Goal: Information Seeking & Learning: Learn about a topic

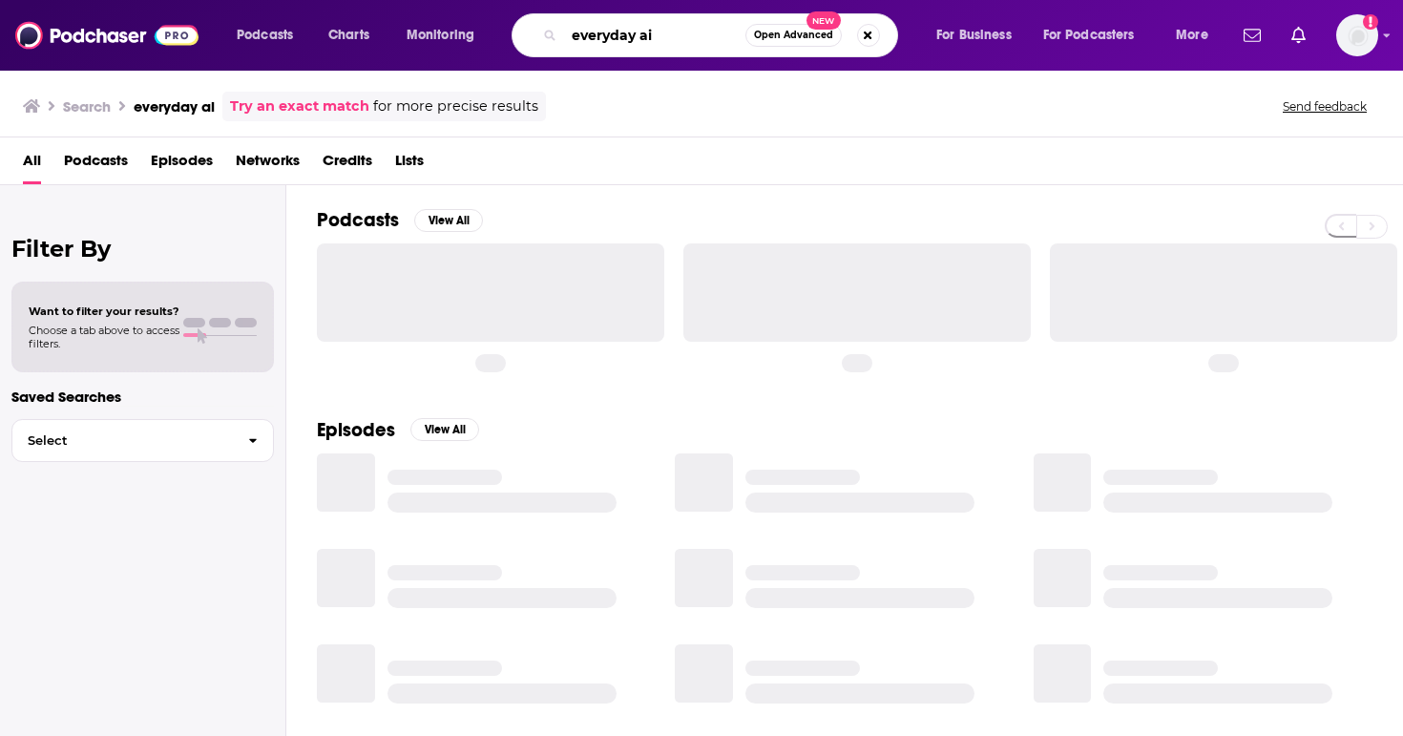
drag, startPoint x: 658, startPoint y: 32, endPoint x: 546, endPoint y: 36, distance: 112.7
click at [546, 36] on div "everyday ai Open Advanced New" at bounding box center [704, 35] width 386 height 44
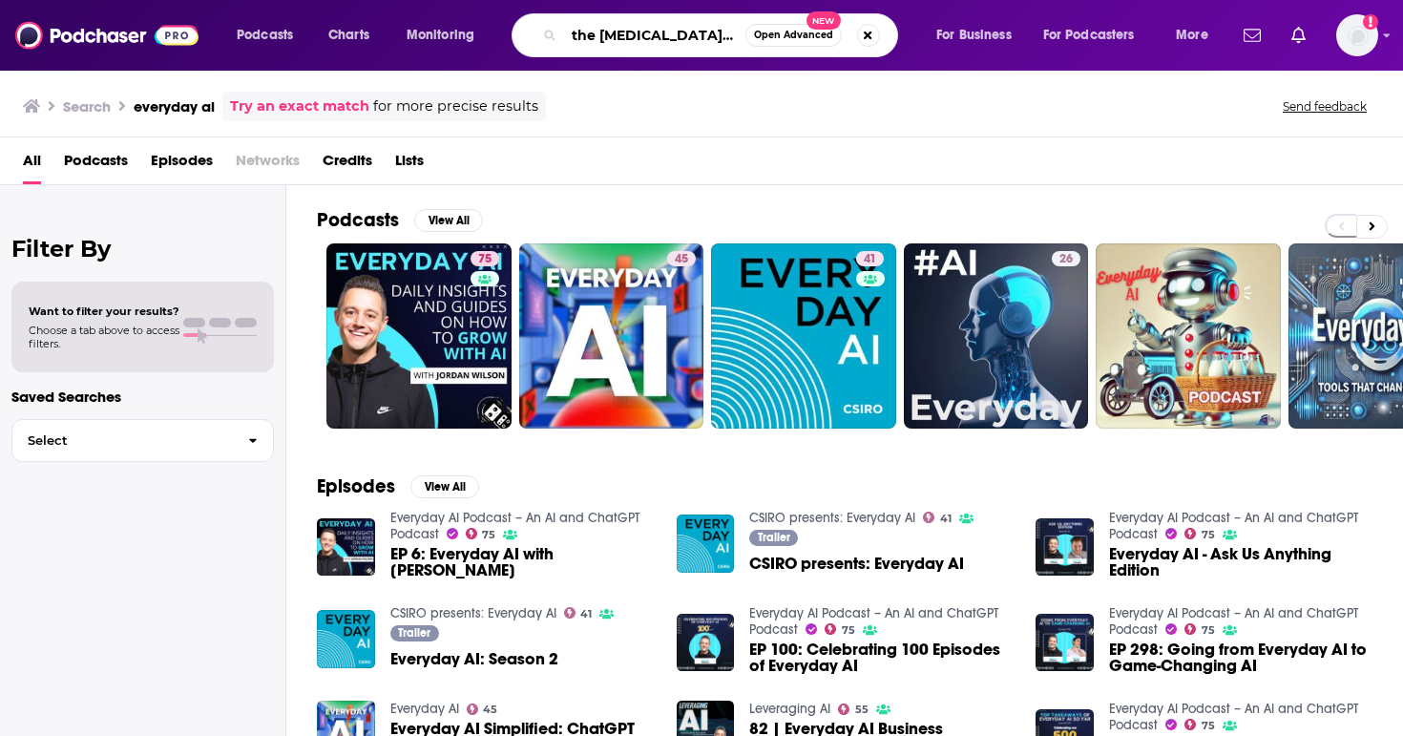
type input "the [MEDICAL_DATA] report"
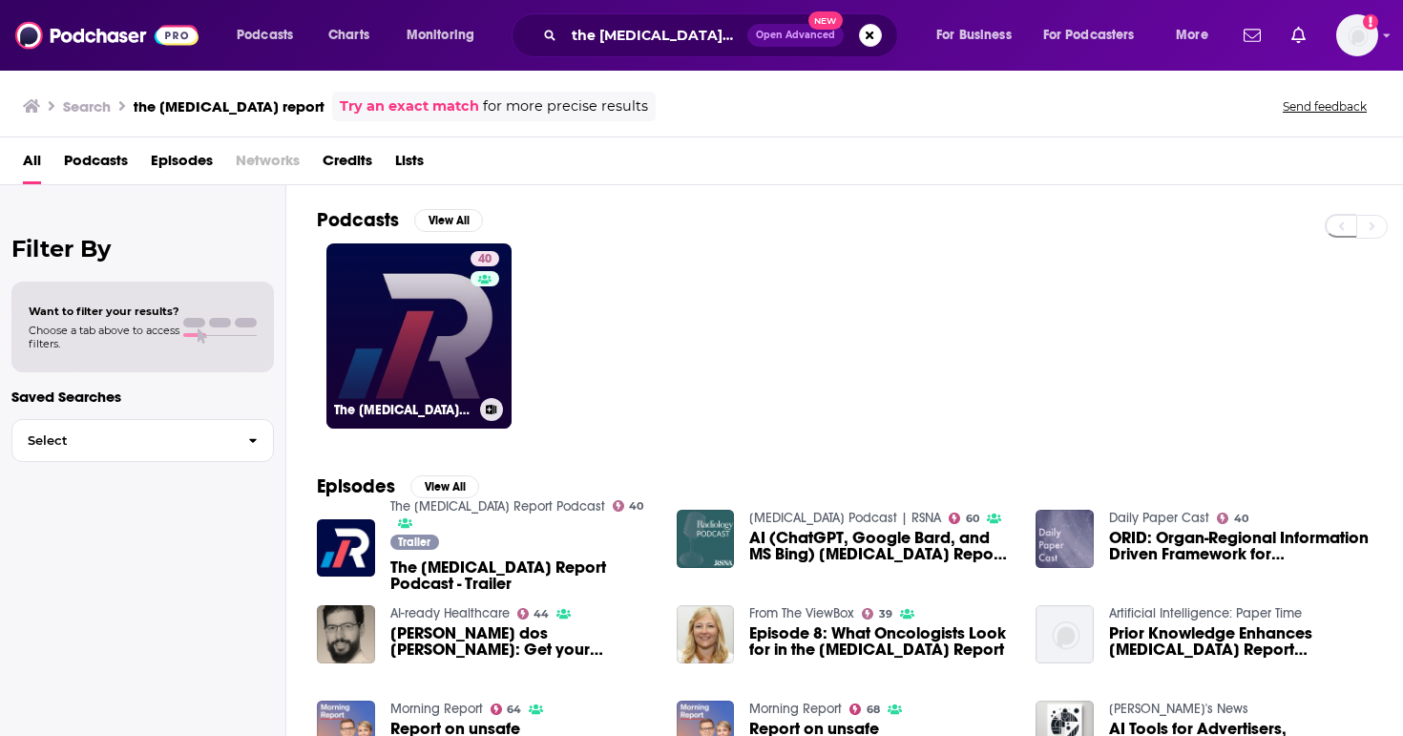
click at [419, 337] on link "40 The Radiology Report Podcast" at bounding box center [418, 335] width 185 height 185
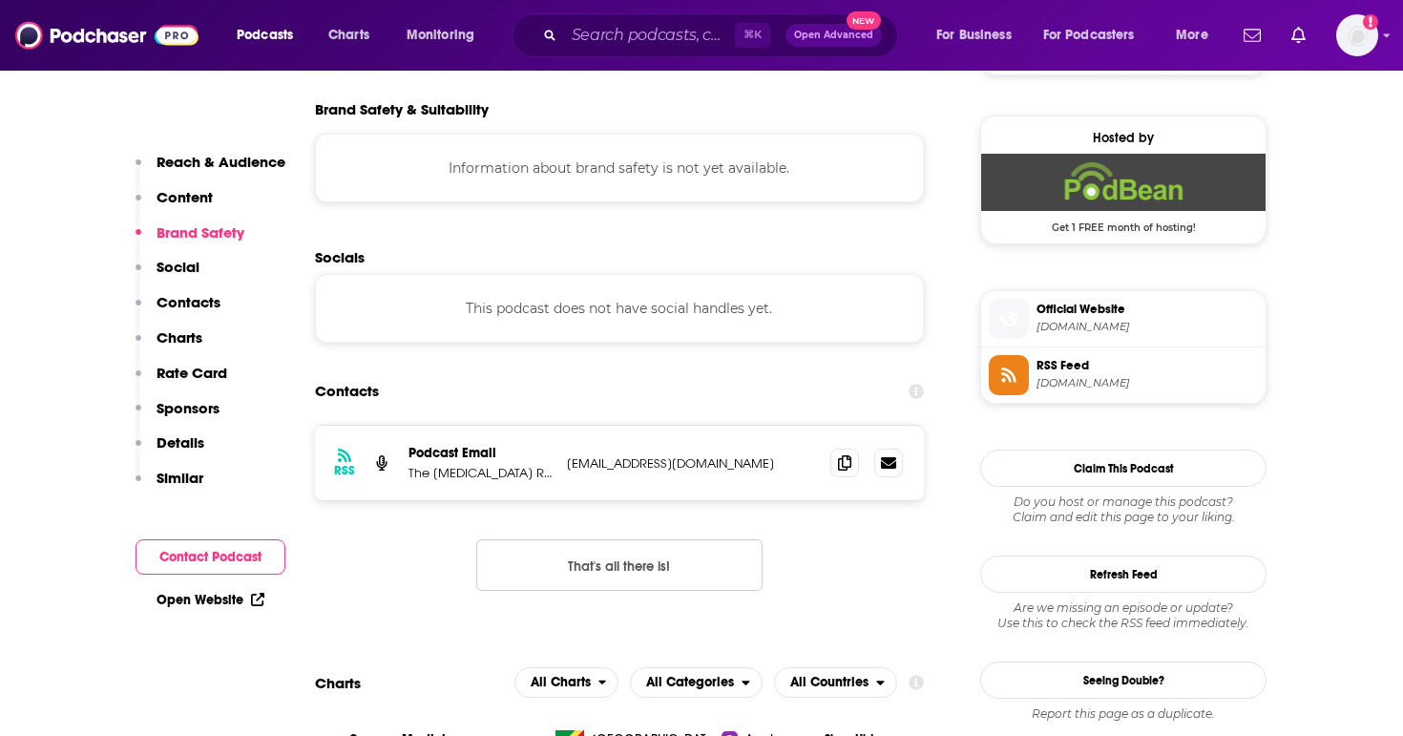
scroll to position [1429, 0]
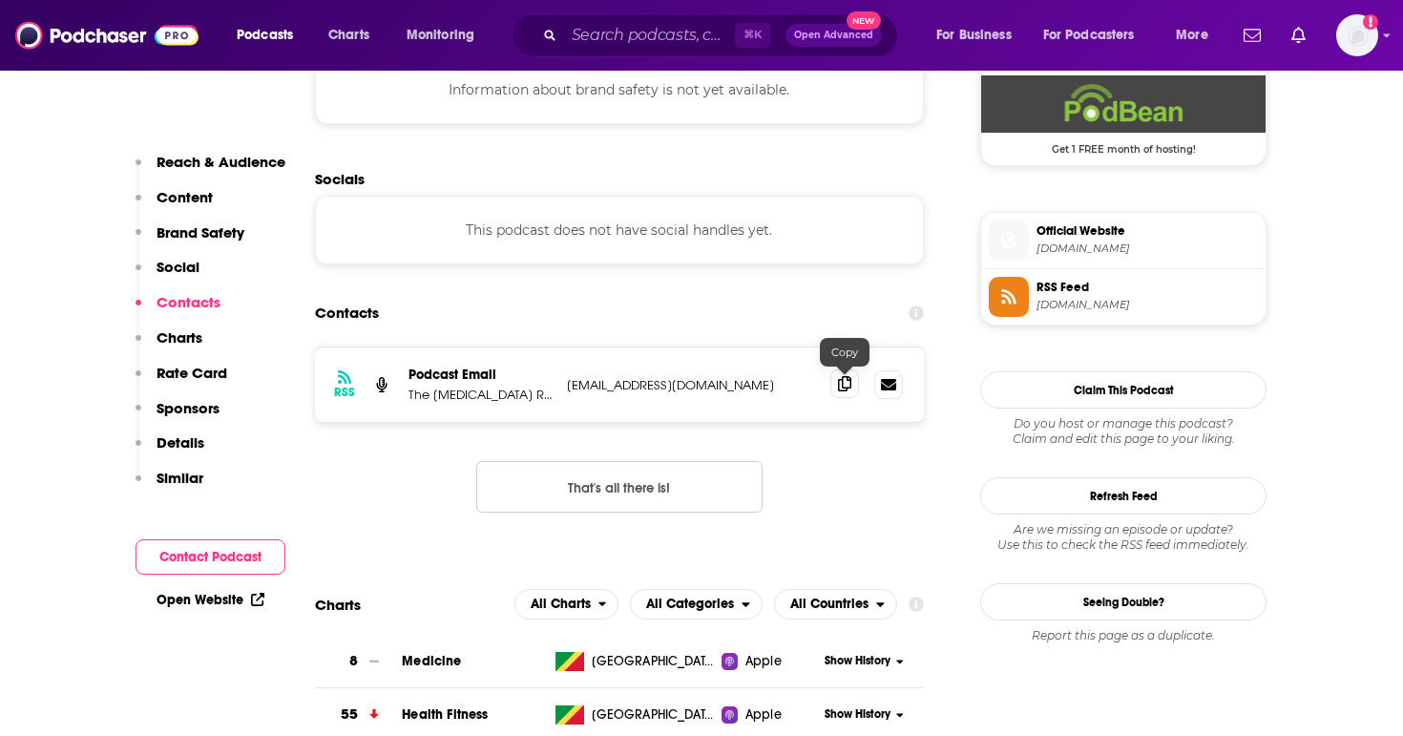
click at [844, 386] on icon at bounding box center [844, 383] width 13 height 15
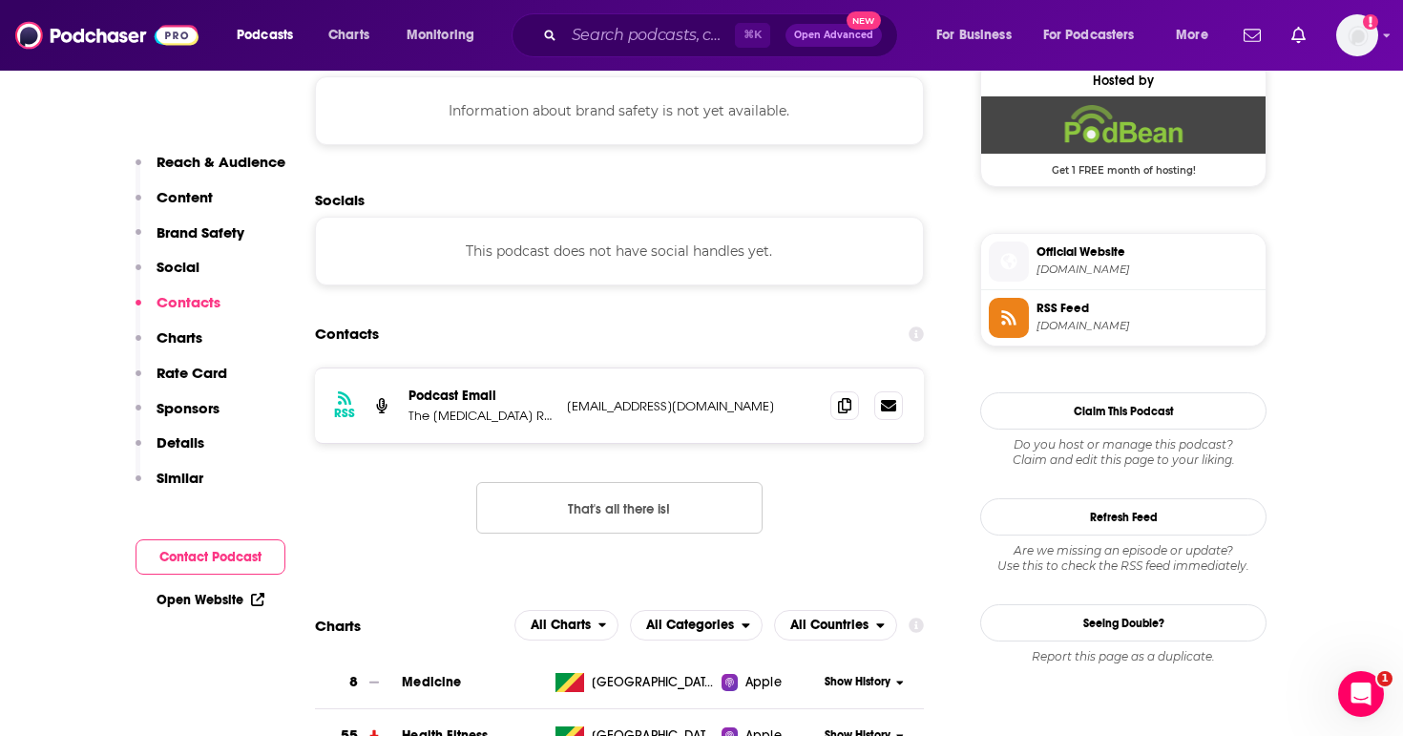
scroll to position [1332, 0]
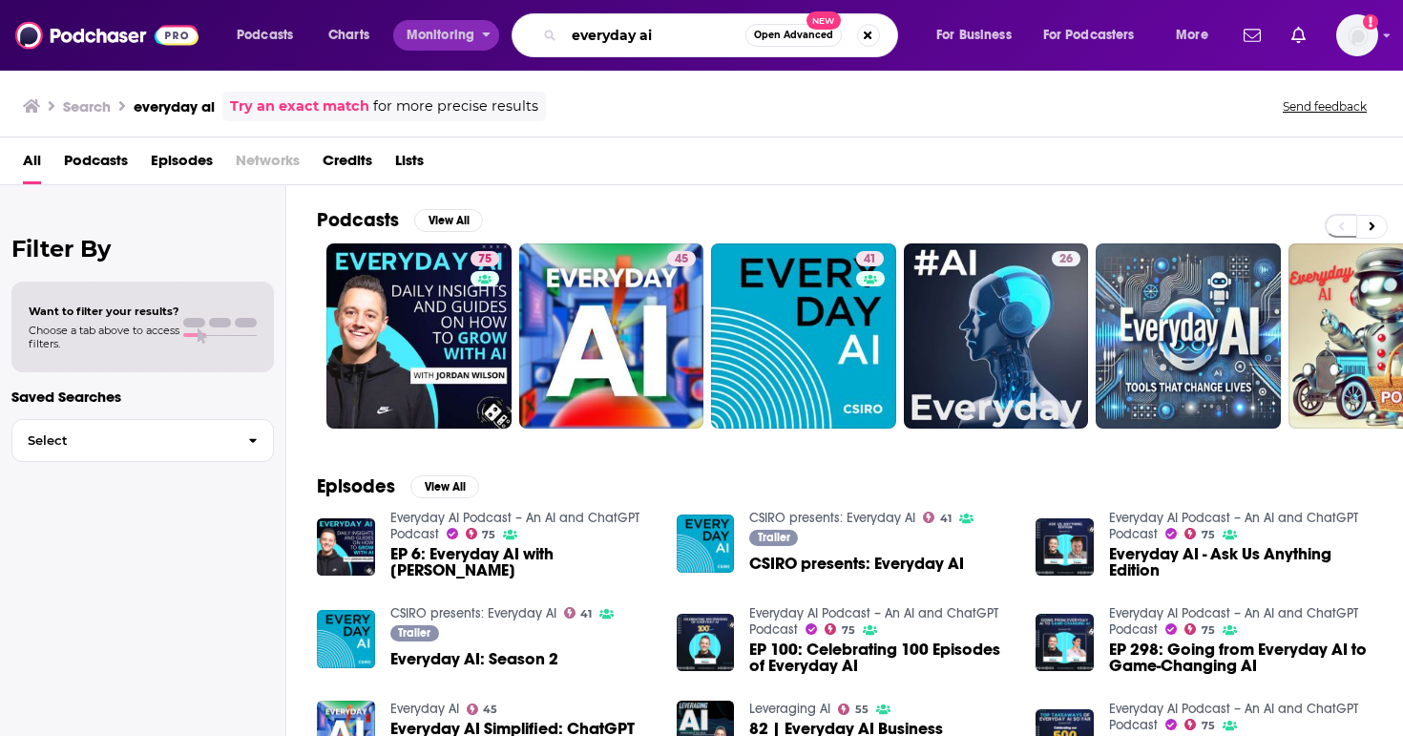
drag, startPoint x: 677, startPoint y: 49, endPoint x: 495, endPoint y: 32, distance: 182.0
click at [495, 32] on div "Podcasts Charts Monitoring everyday ai Open Advanced New For Business For Podca…" at bounding box center [724, 35] width 1003 height 44
paste input "Code Story"
type input "Code Story"
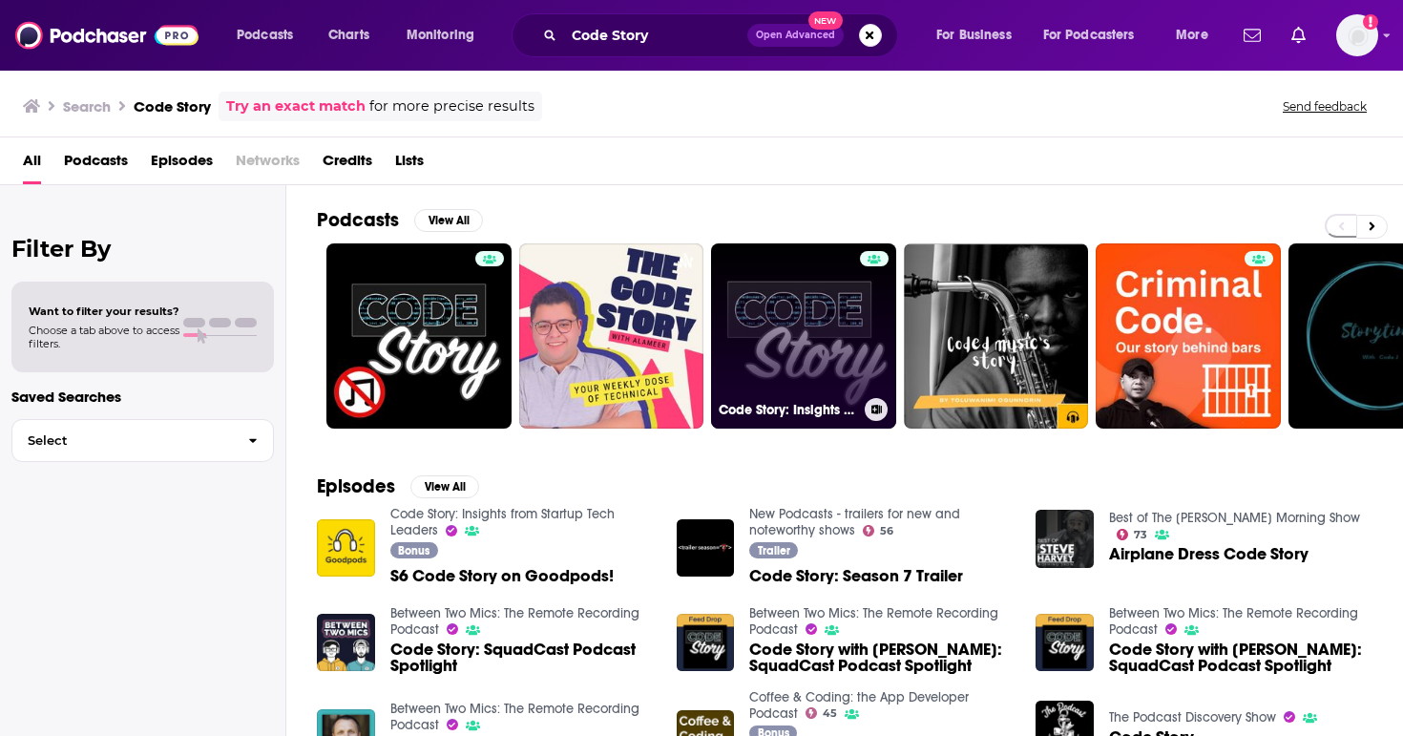
click at [746, 334] on link "Code Story: Insights from Startup Tech Leaders" at bounding box center [803, 335] width 185 height 185
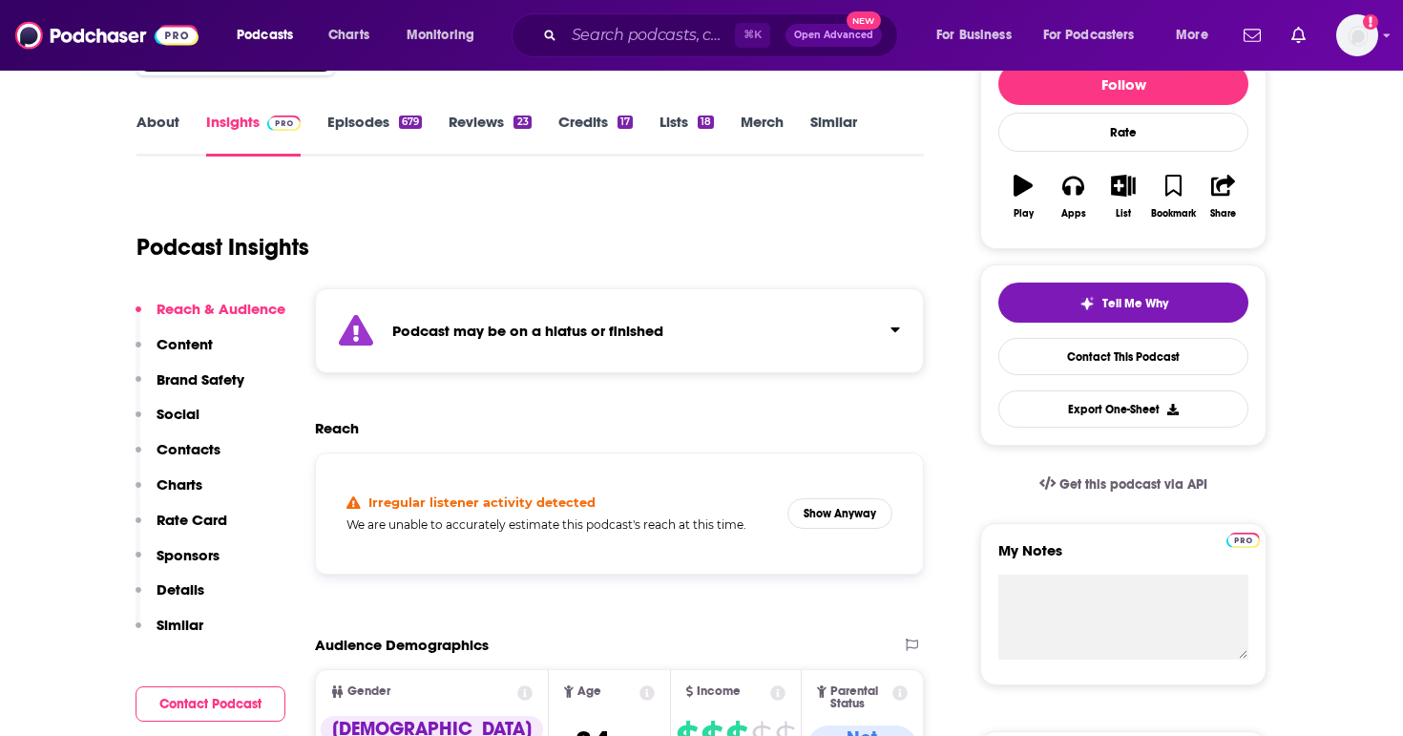
scroll to position [136, 0]
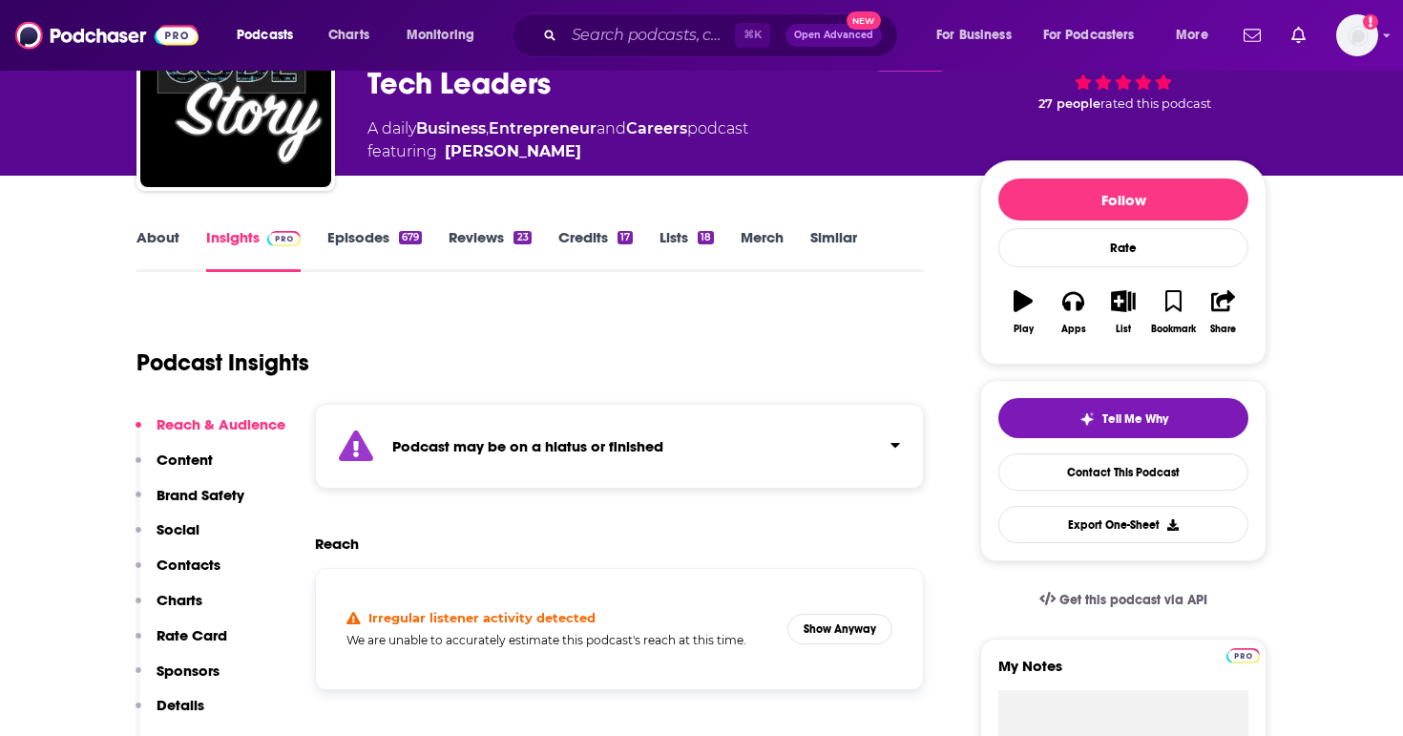
click at [178, 239] on div "About" at bounding box center [171, 250] width 70 height 44
click at [169, 239] on link "About" at bounding box center [157, 250] width 43 height 44
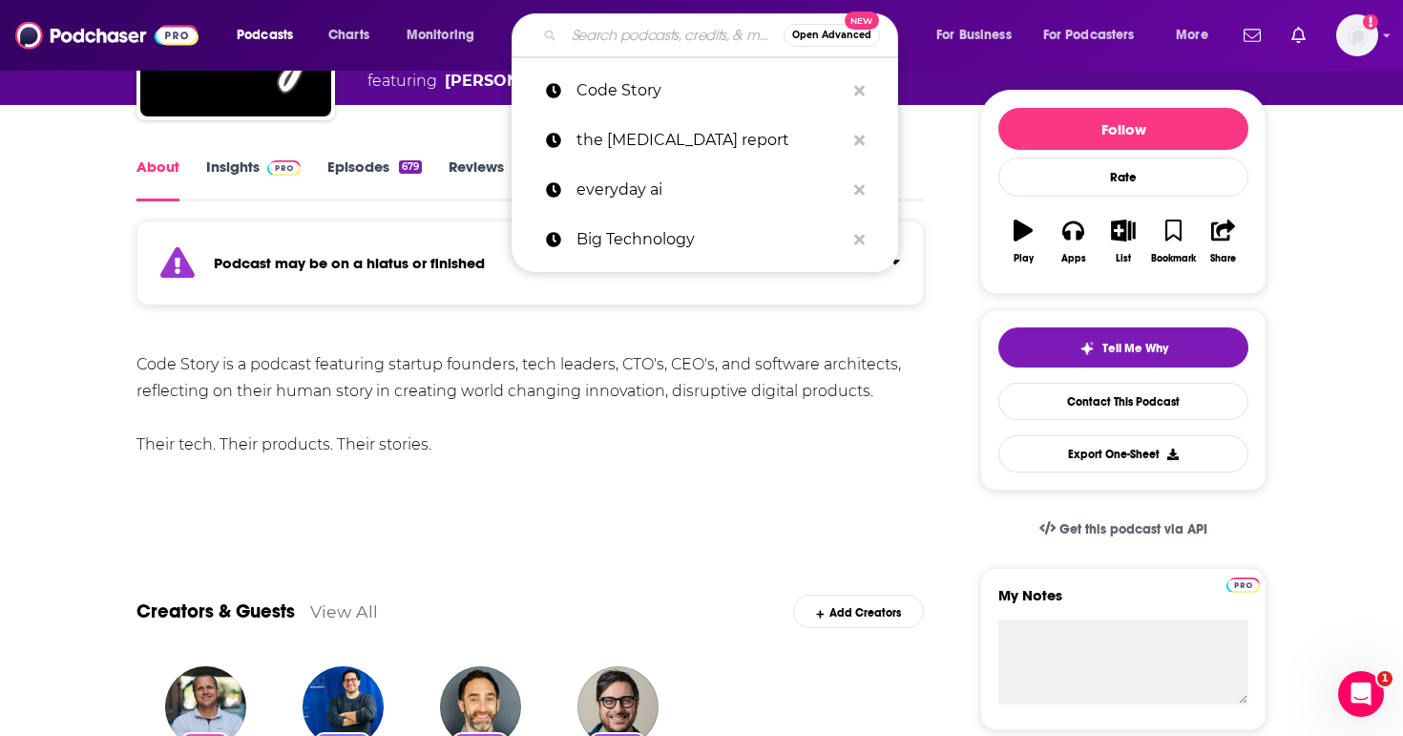
click at [583, 31] on input "Search podcasts, credits, & more..." at bounding box center [673, 35] width 219 height 31
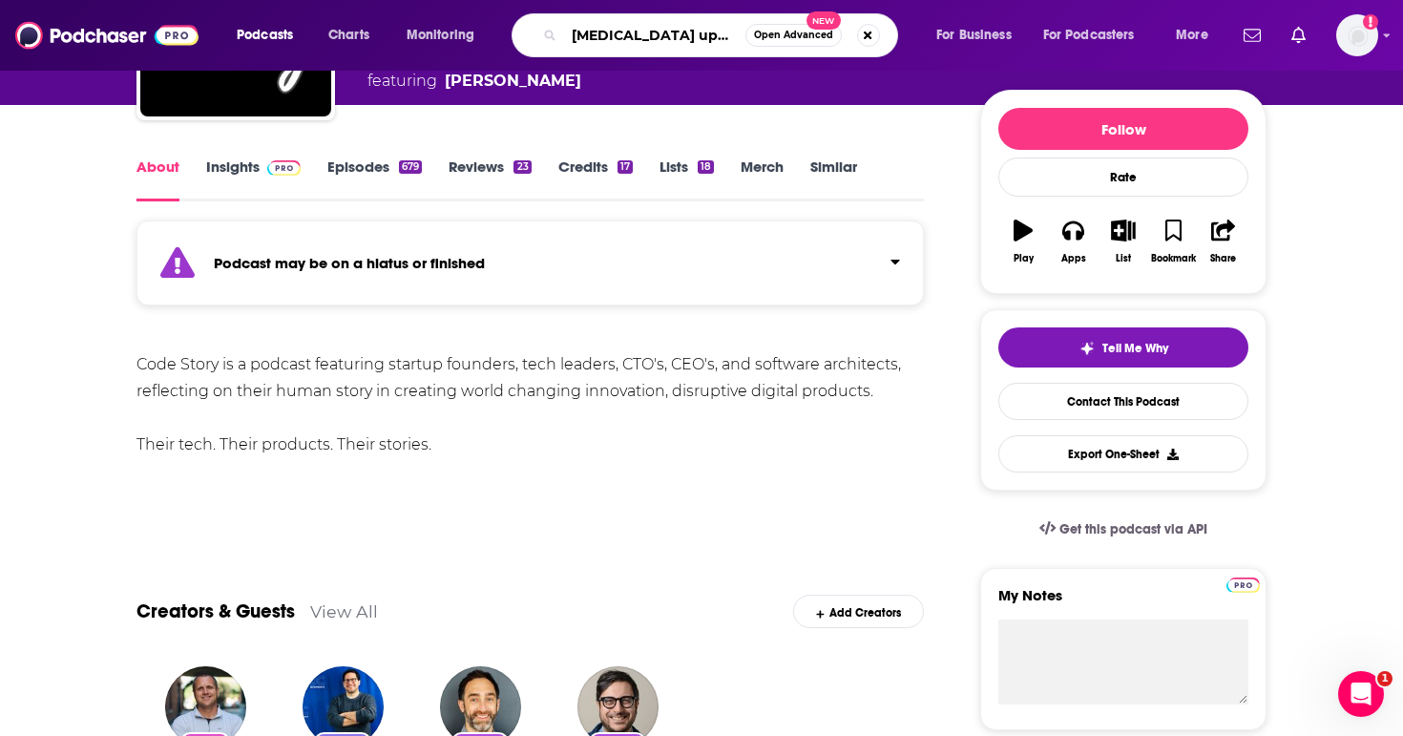
type input "[MEDICAL_DATA] update"
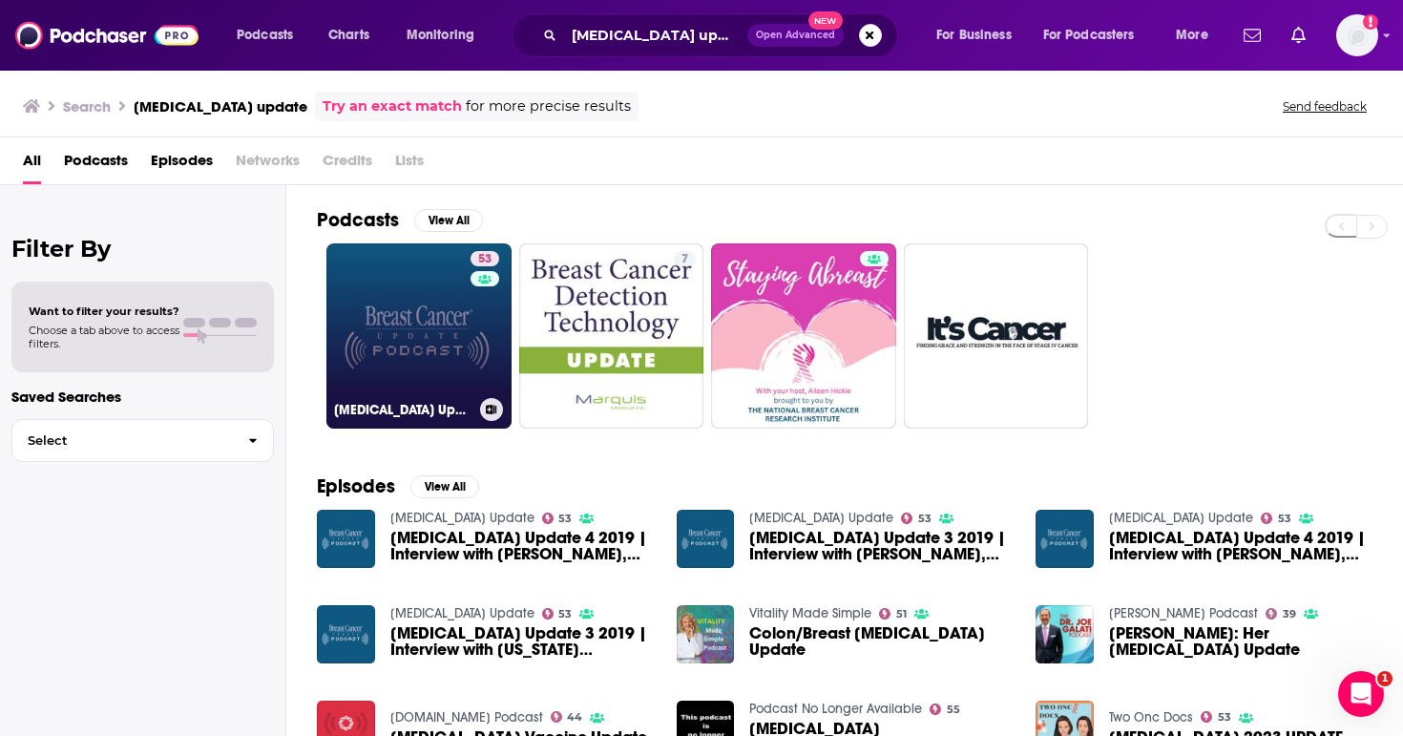
click at [414, 376] on link "53 [MEDICAL_DATA] Update" at bounding box center [418, 335] width 185 height 185
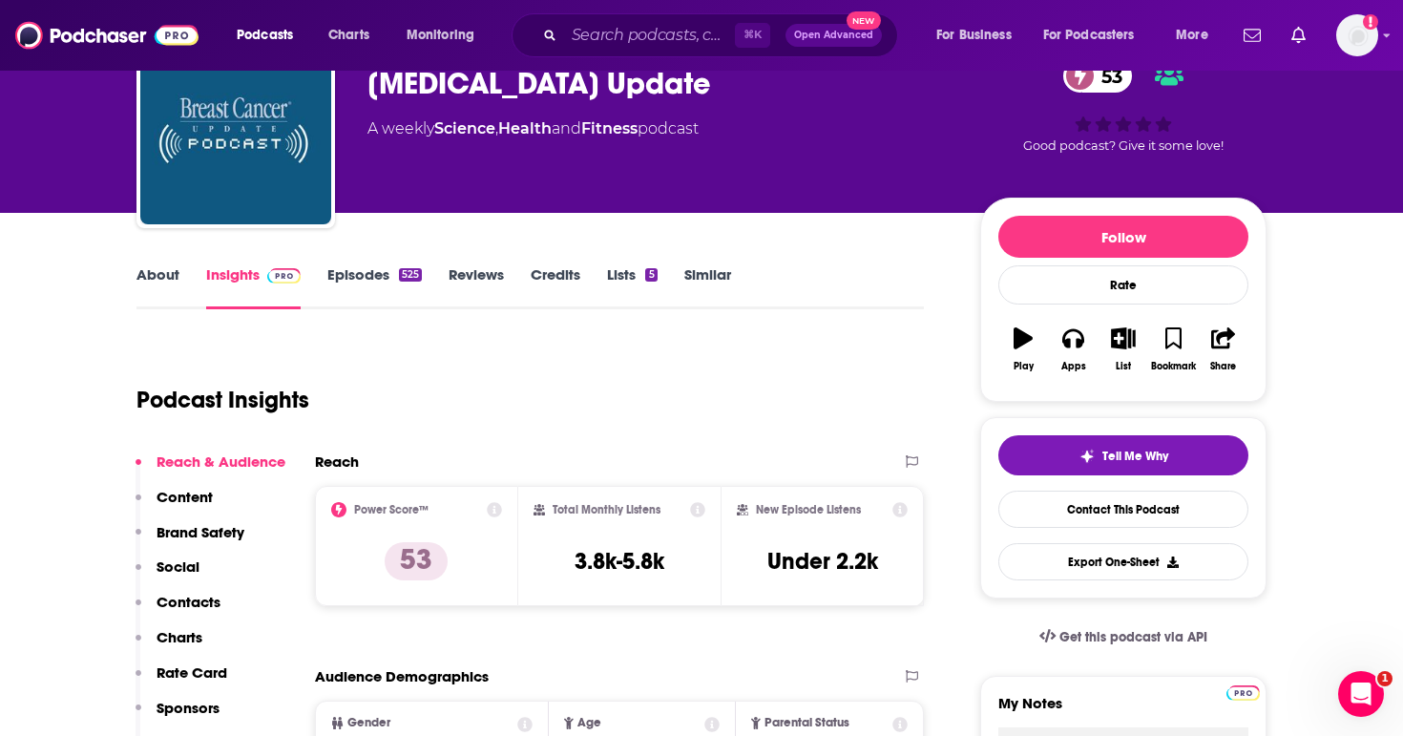
scroll to position [100, 0]
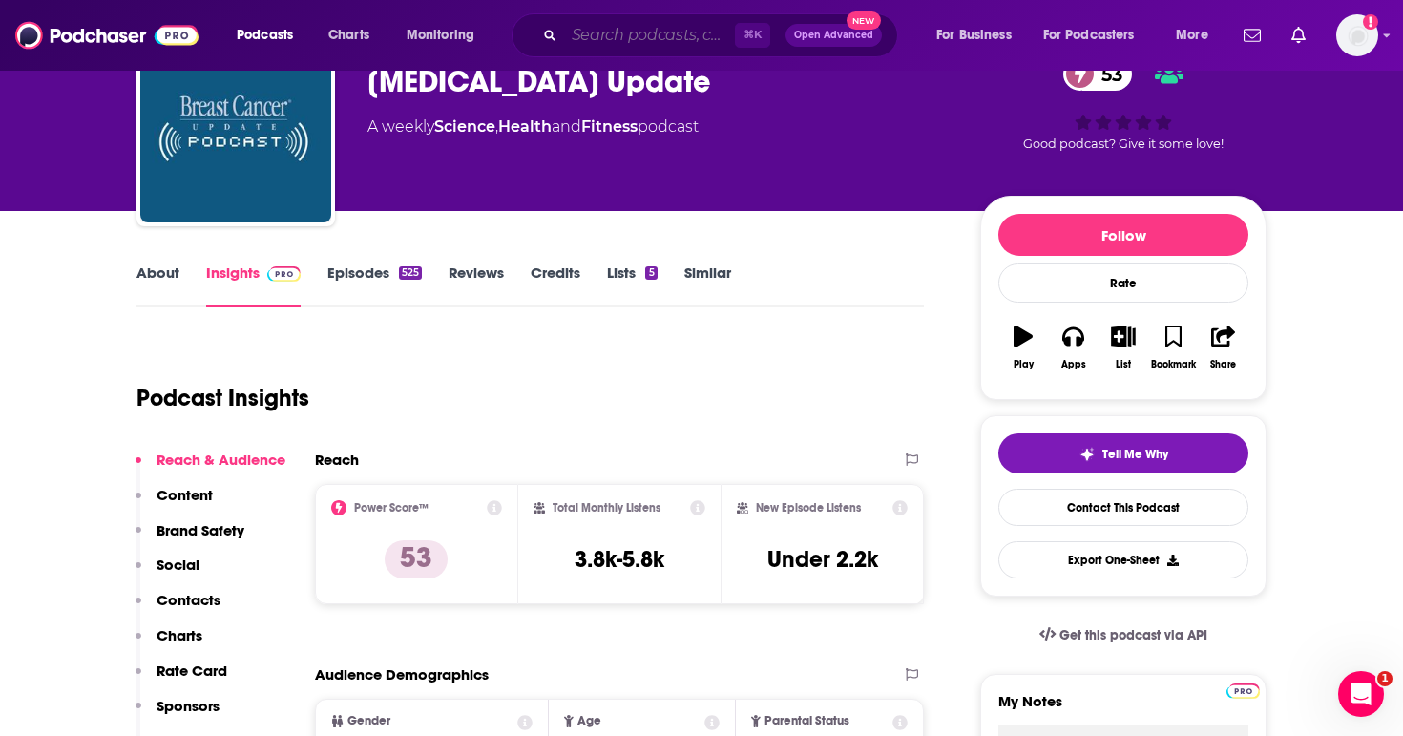
click at [607, 31] on input "Search podcasts, credits, & more..." at bounding box center [649, 35] width 171 height 31
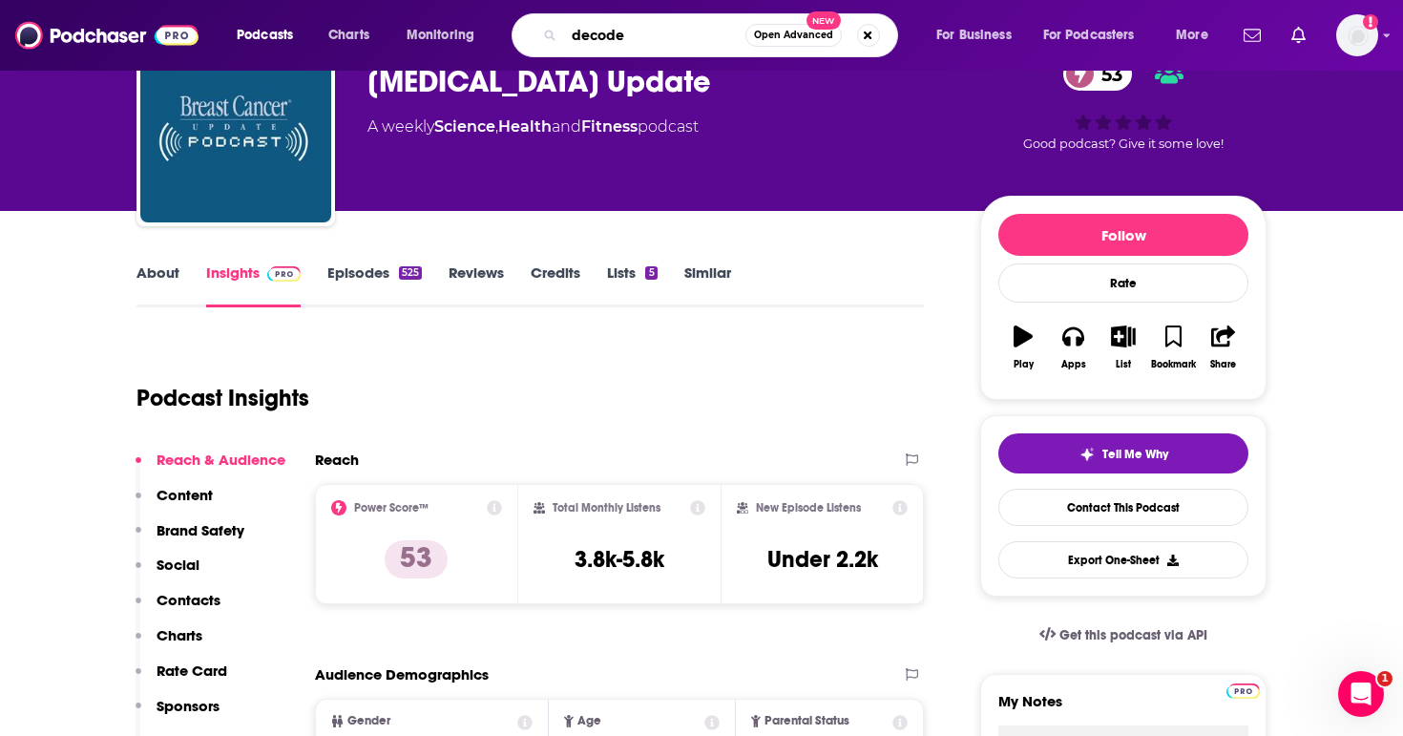
type input "decoder"
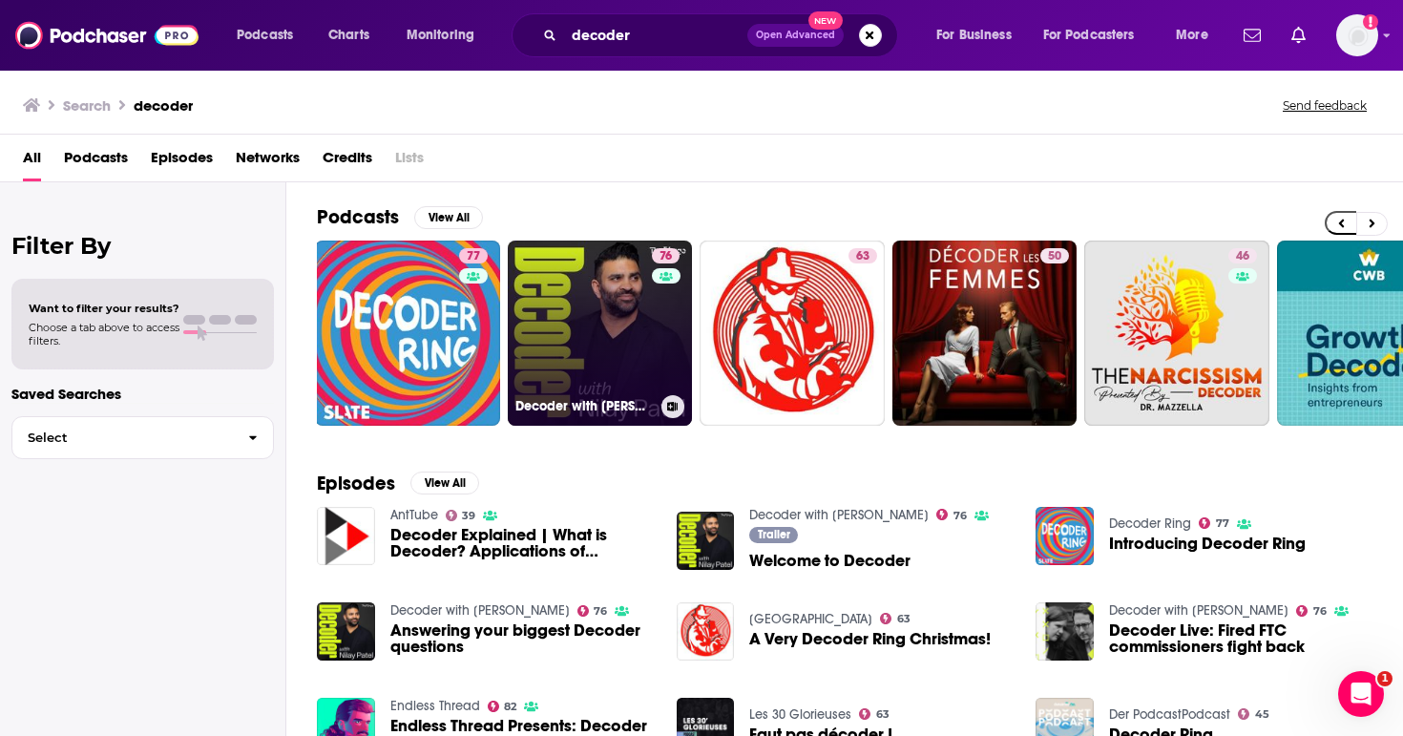
scroll to position [0, 15]
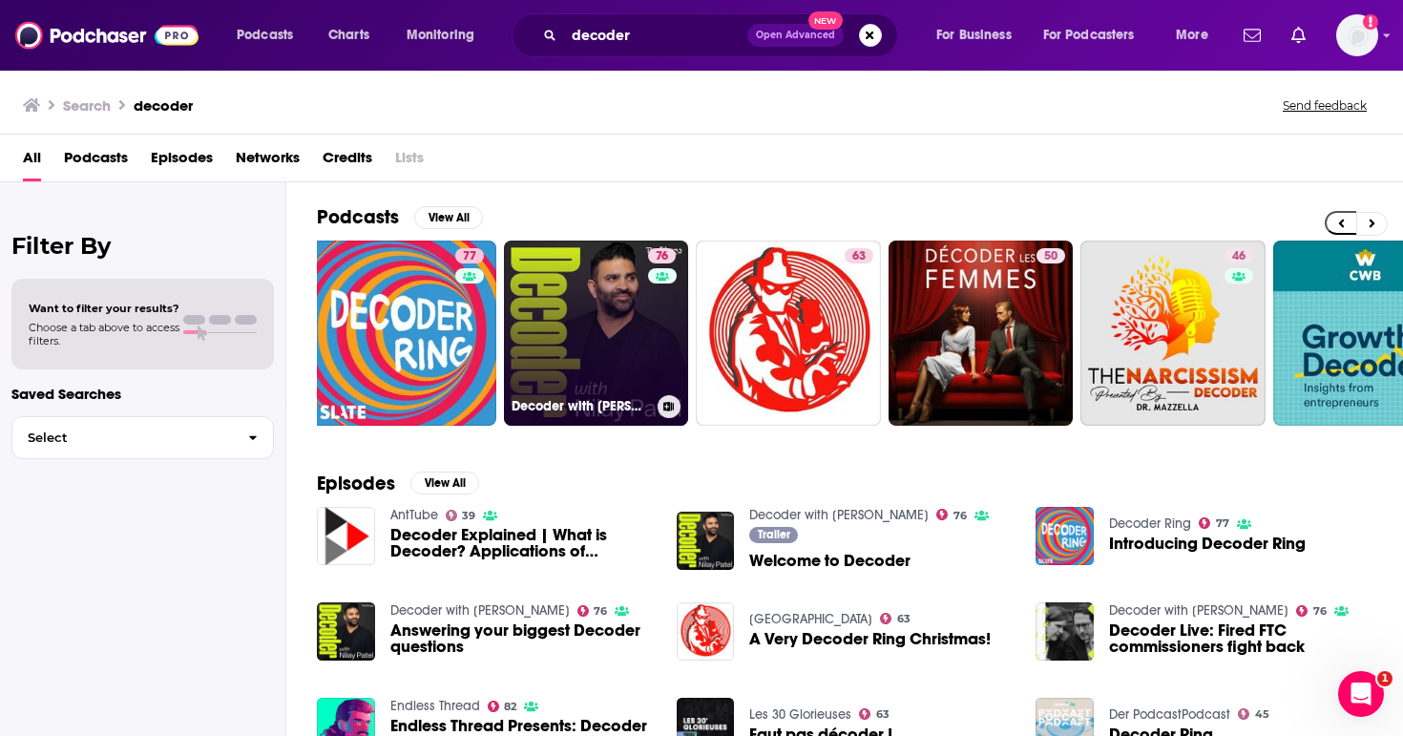
click at [643, 367] on link "76 Decoder with [PERSON_NAME]" at bounding box center [596, 332] width 185 height 185
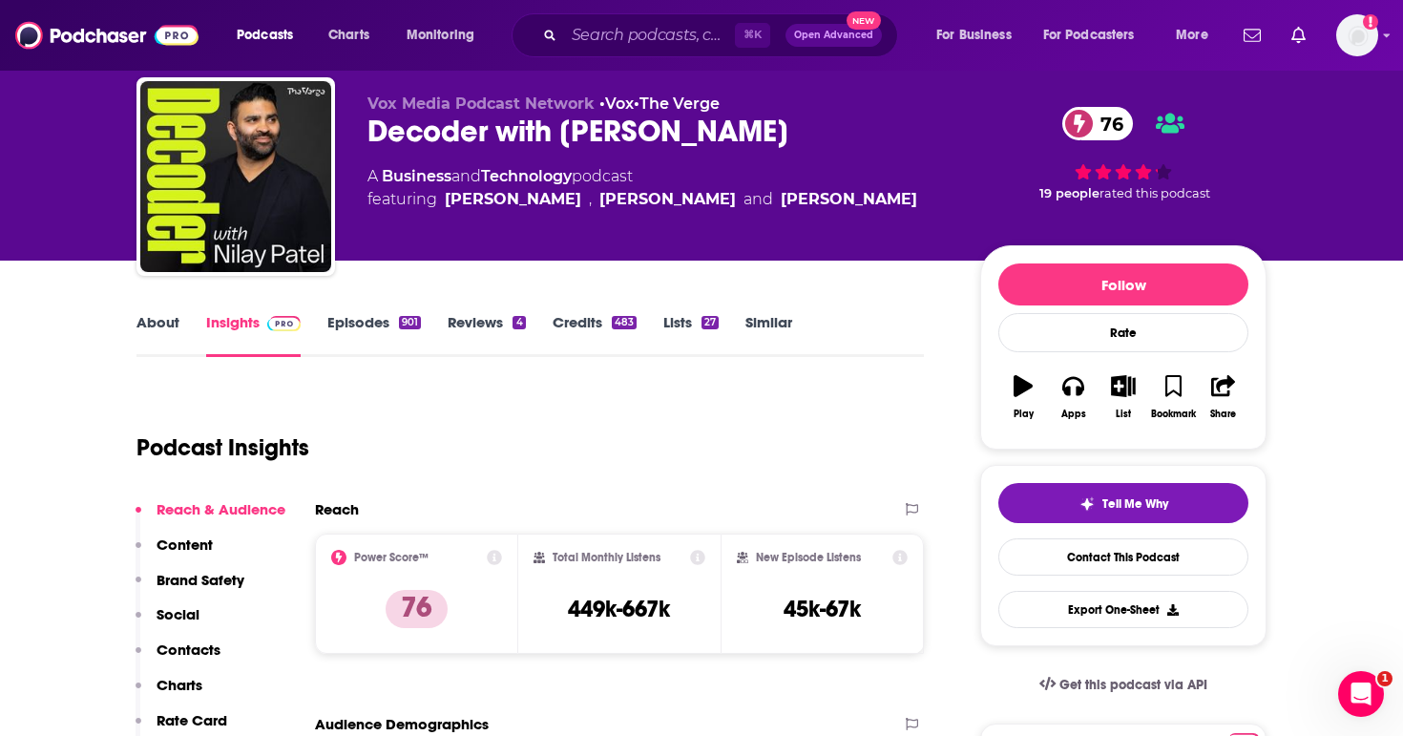
scroll to position [47, 0]
